Goal: Task Accomplishment & Management: Manage account settings

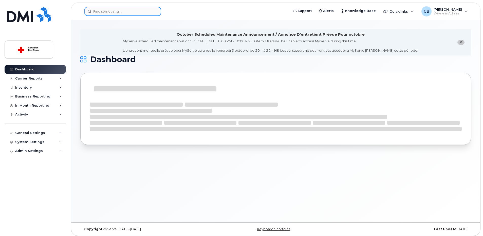
click at [116, 12] on input at bounding box center [122, 11] width 77 height 9
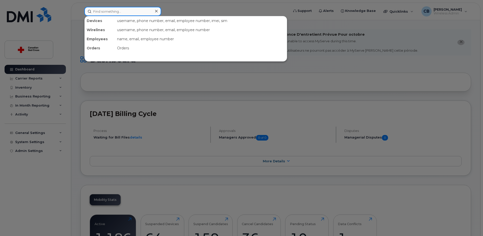
paste input "4313735899"
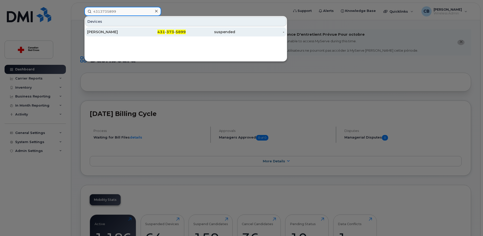
type input "4313735899"
click at [104, 32] on div "[PERSON_NAME]" at bounding box center [111, 31] width 49 height 5
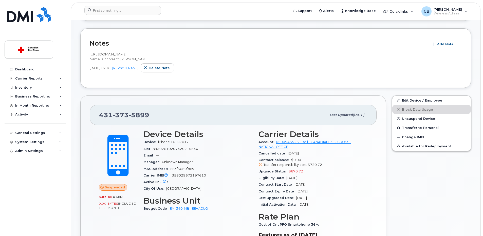
scroll to position [152, 0]
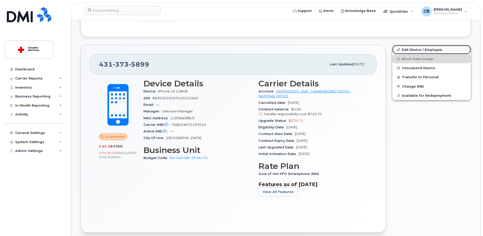
click at [415, 51] on link "Edit Device / Employee" at bounding box center [432, 49] width 79 height 9
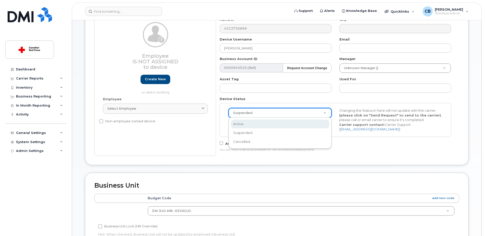
scroll to position [0, 2]
select select "active"
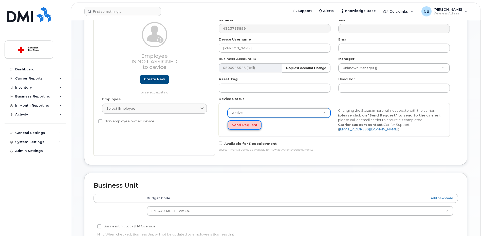
click at [241, 125] on button "Send Request" at bounding box center [245, 124] width 34 height 9
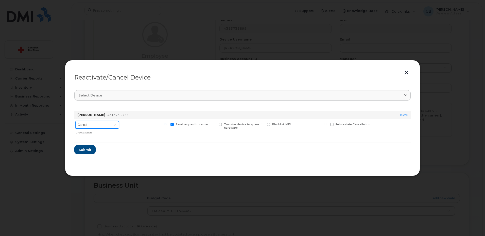
click at [91, 126] on select "Cancel Suspend - Extend Suspension Reactivate" at bounding box center [97, 125] width 44 height 8
select select "[object Object]"
click at [75, 121] on select "Cancel Suspend - Extend Suspension Reactivate" at bounding box center [97, 125] width 44 height 8
click at [88, 150] on span "Submit" at bounding box center [84, 150] width 13 height 5
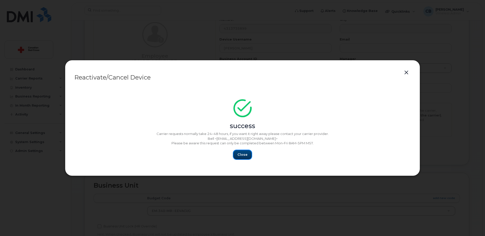
click at [241, 154] on span "Close" at bounding box center [242, 154] width 10 height 5
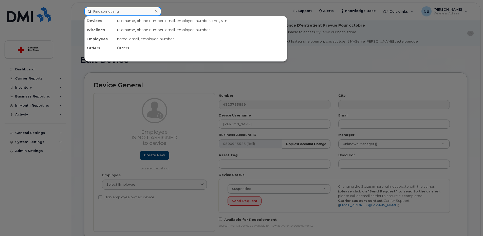
click at [104, 13] on input at bounding box center [122, 11] width 77 height 9
paste input "4313735899"
type input "4313735899"
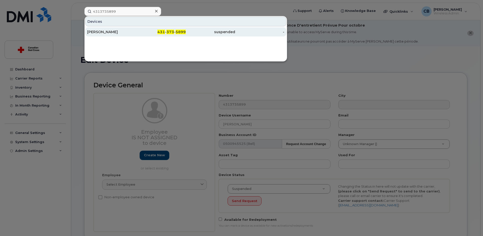
click at [112, 32] on div "[PERSON_NAME]" at bounding box center [111, 31] width 49 height 5
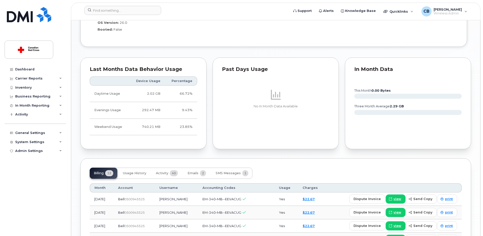
scroll to position [558, 0]
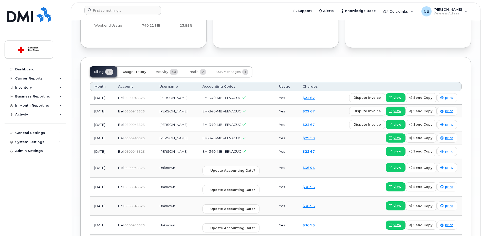
click at [134, 72] on span "Usage History" at bounding box center [134, 72] width 23 height 4
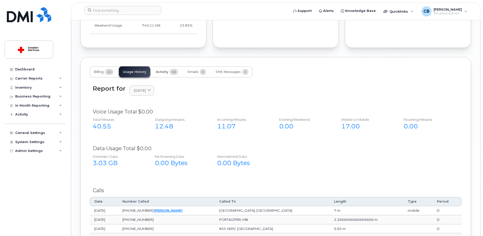
click at [163, 71] on span "Activity" at bounding box center [162, 72] width 12 height 4
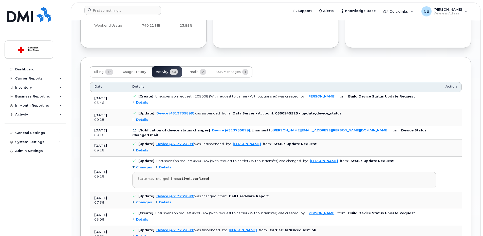
scroll to position [507, 0]
